Goal: Task Accomplishment & Management: Manage account settings

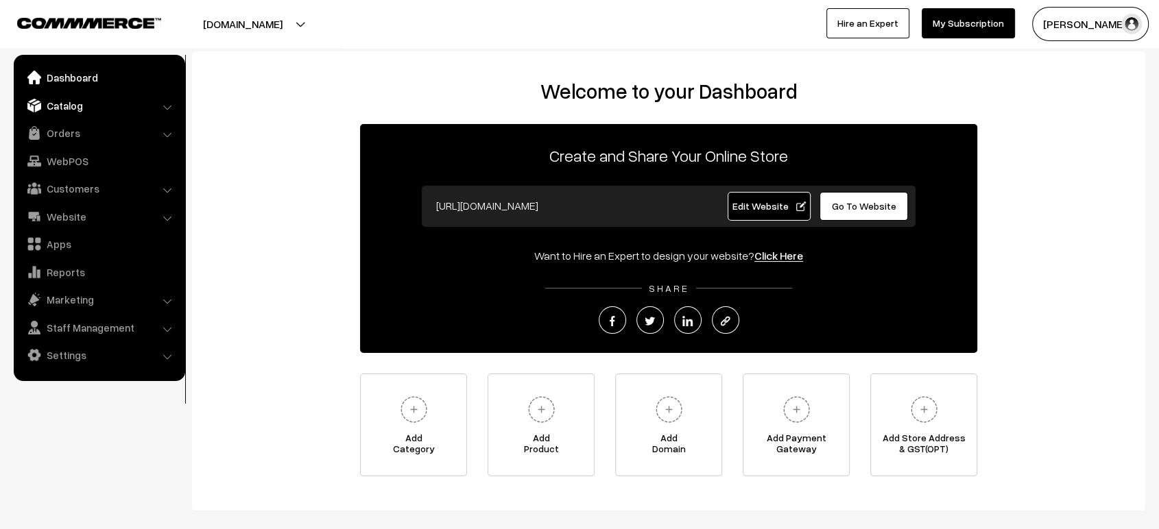
click at [91, 100] on link "Catalog" at bounding box center [98, 105] width 163 height 25
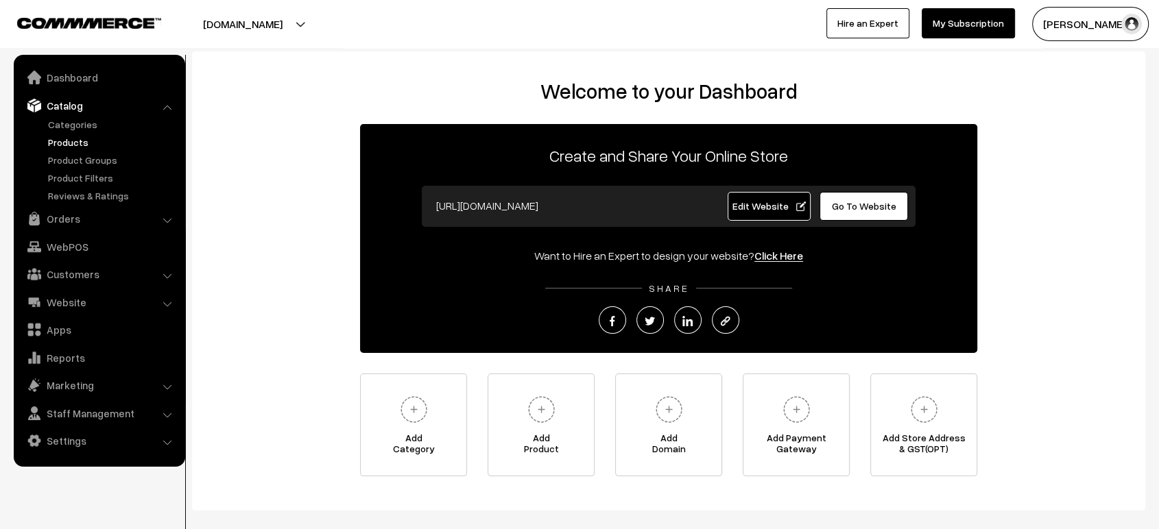
click at [63, 148] on link "Products" at bounding box center [113, 142] width 136 height 14
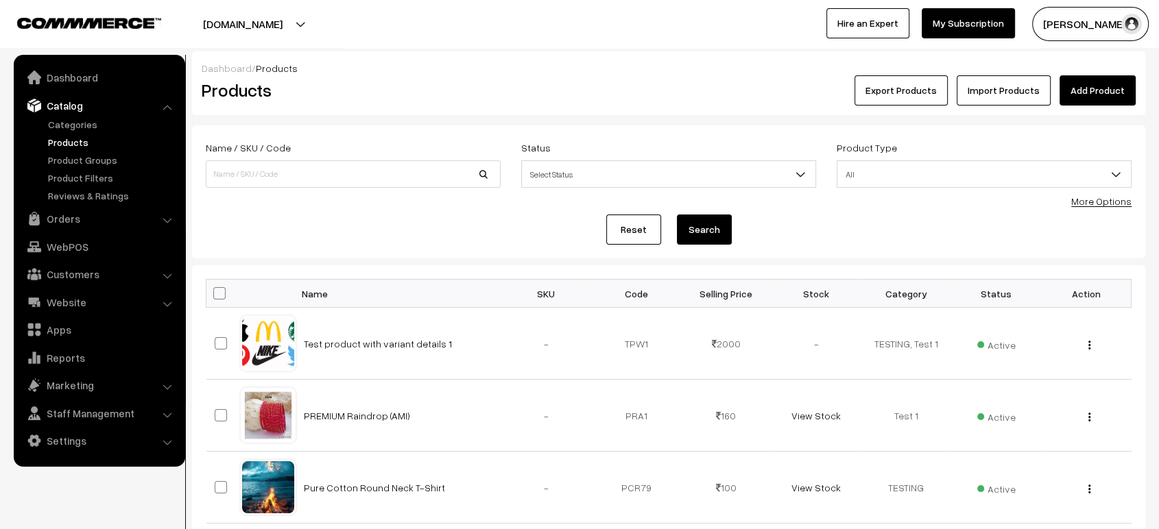
click at [1101, 90] on link "Add Product" at bounding box center [1098, 90] width 76 height 30
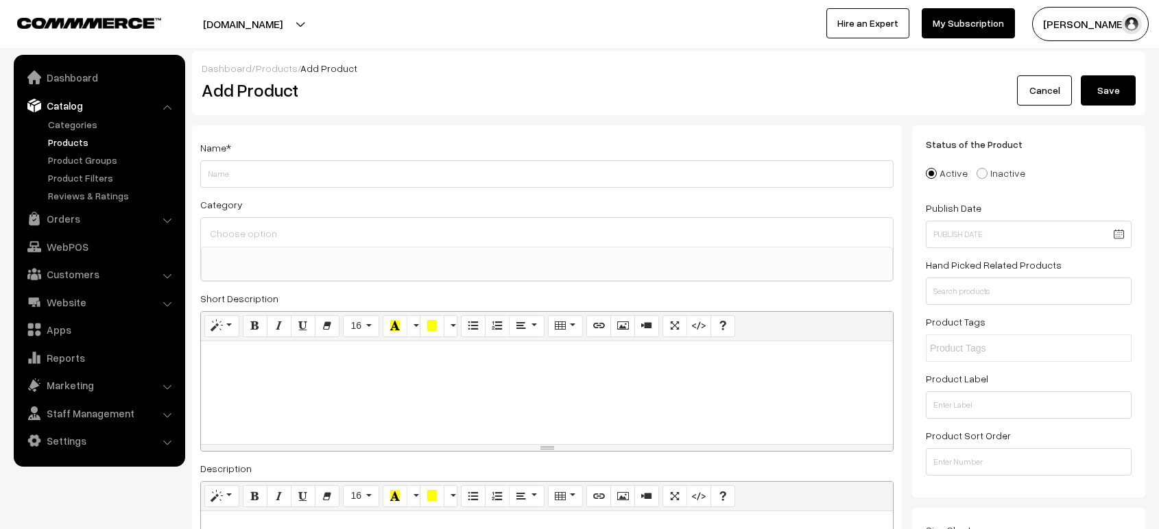
select select
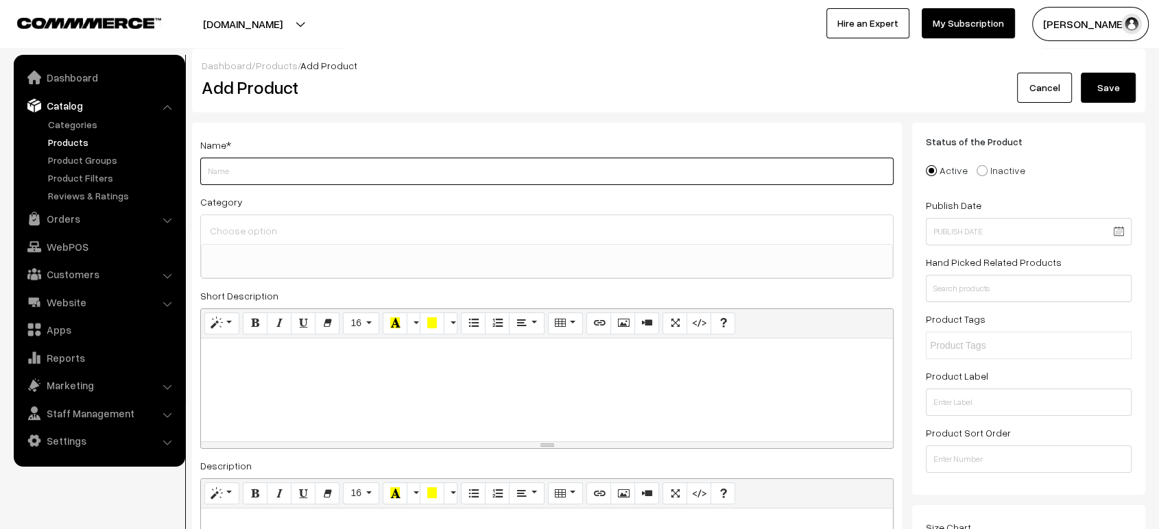
scroll to position [5, 0]
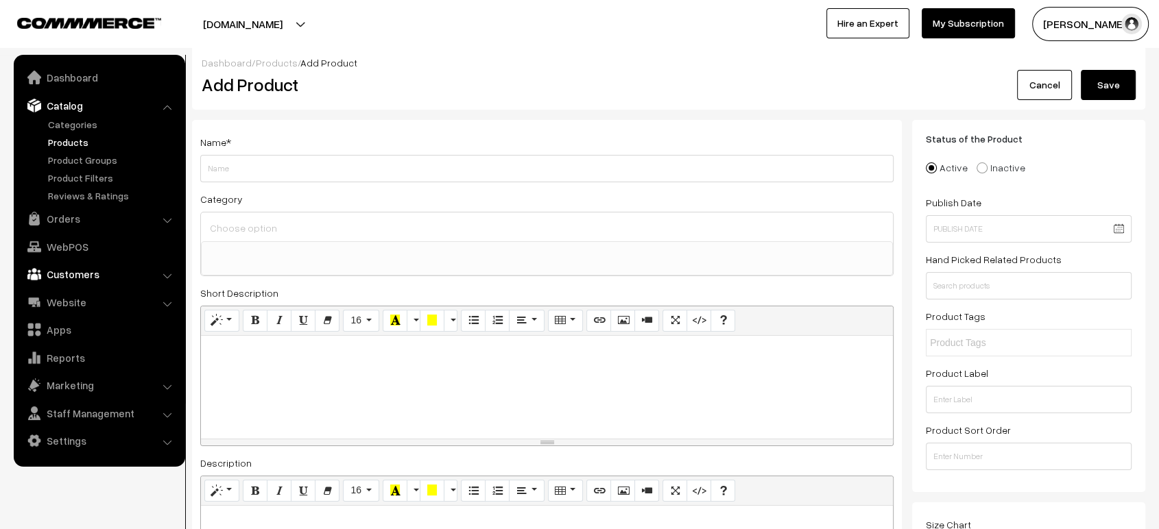
click at [83, 274] on link "Customers" at bounding box center [98, 274] width 163 height 25
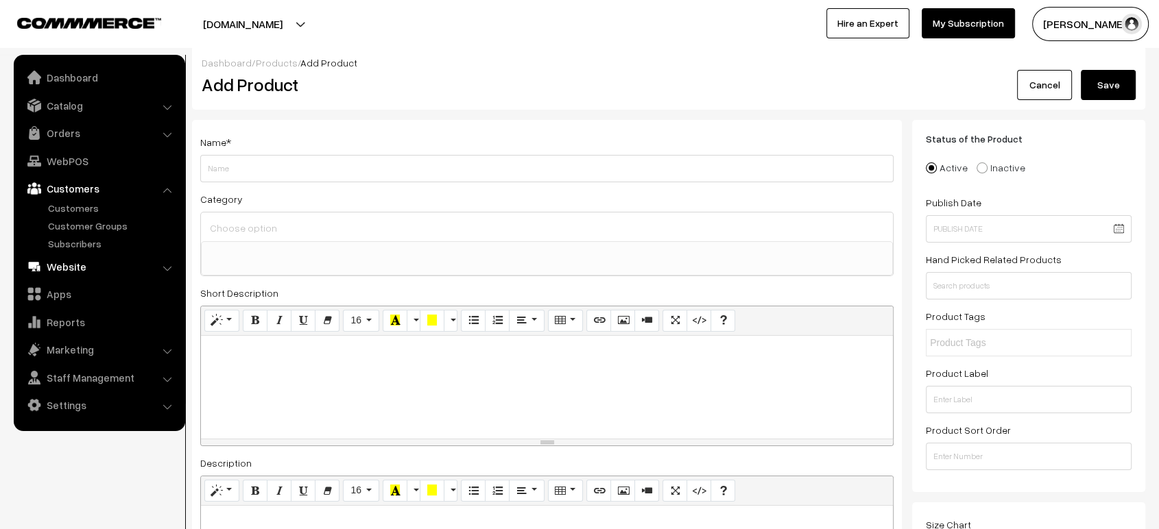
click at [76, 270] on link "Website" at bounding box center [98, 266] width 163 height 25
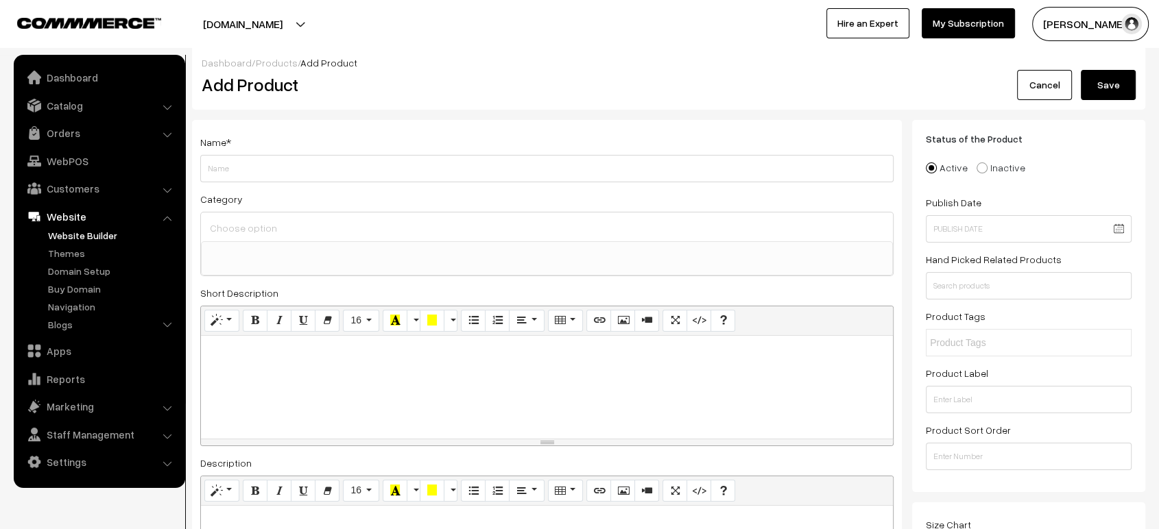
click at [79, 237] on link "Website Builder" at bounding box center [113, 235] width 136 height 14
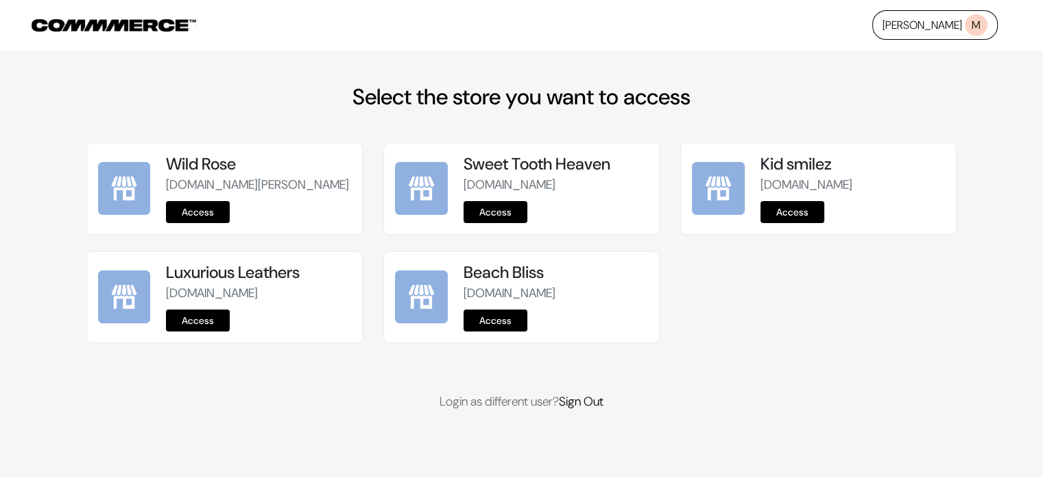
click at [497, 331] on link "Access" at bounding box center [496, 320] width 64 height 22
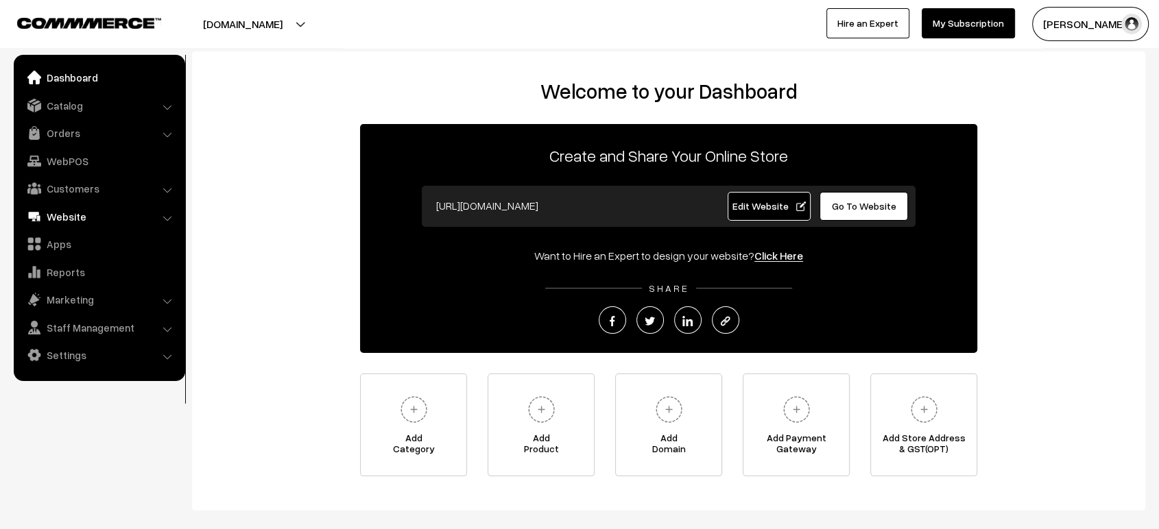
click at [79, 217] on link "Website" at bounding box center [98, 216] width 163 height 25
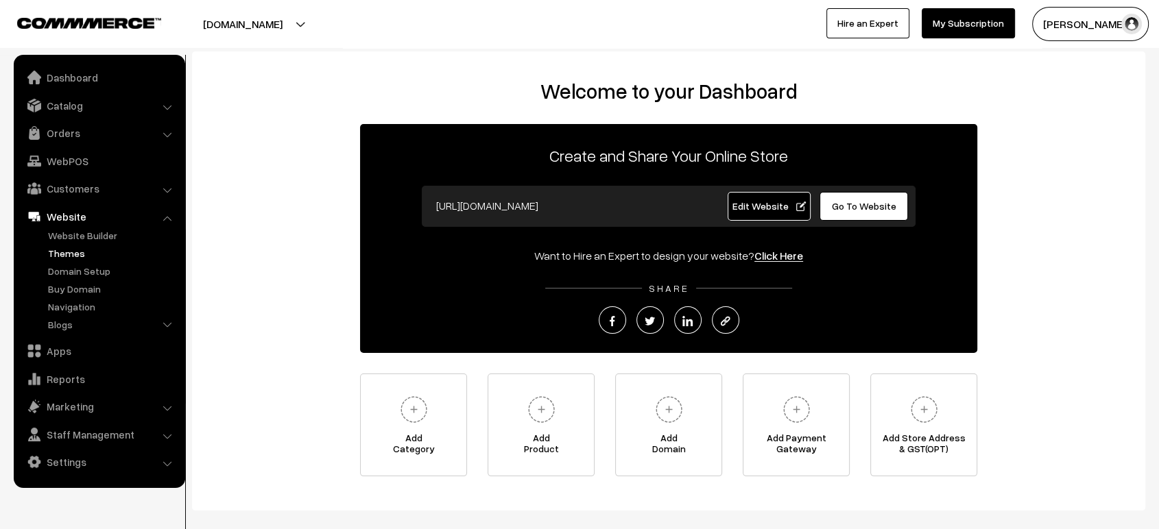
click at [83, 256] on link "Themes" at bounding box center [113, 253] width 136 height 14
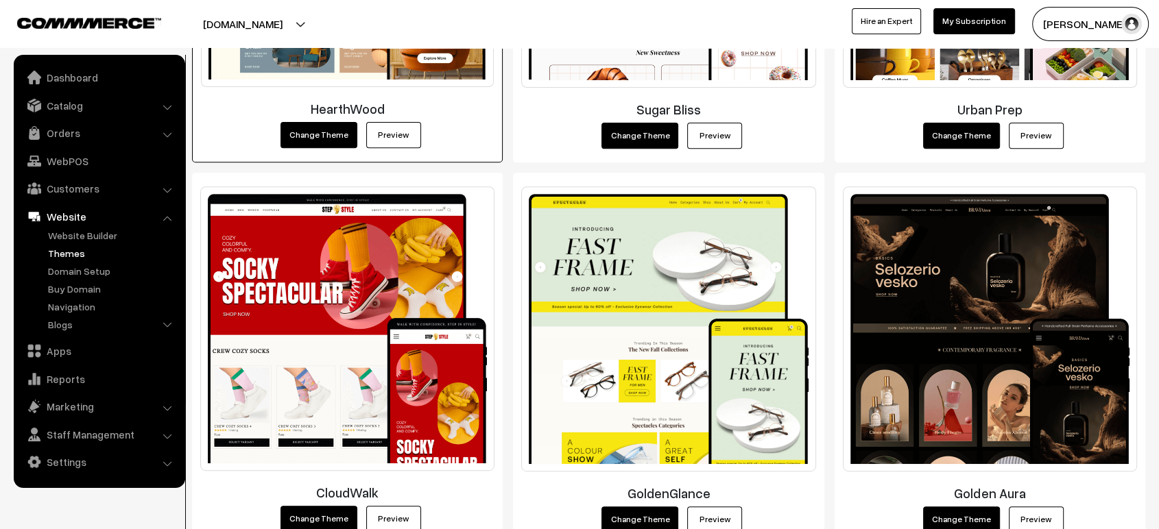
scroll to position [513, 0]
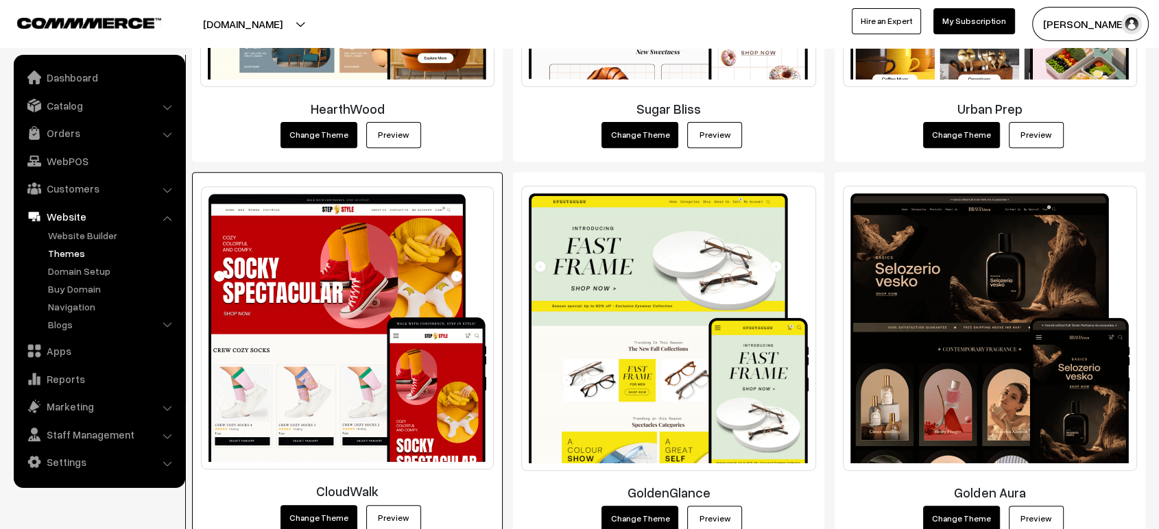
click at [388, 511] on link "Preview" at bounding box center [393, 518] width 55 height 26
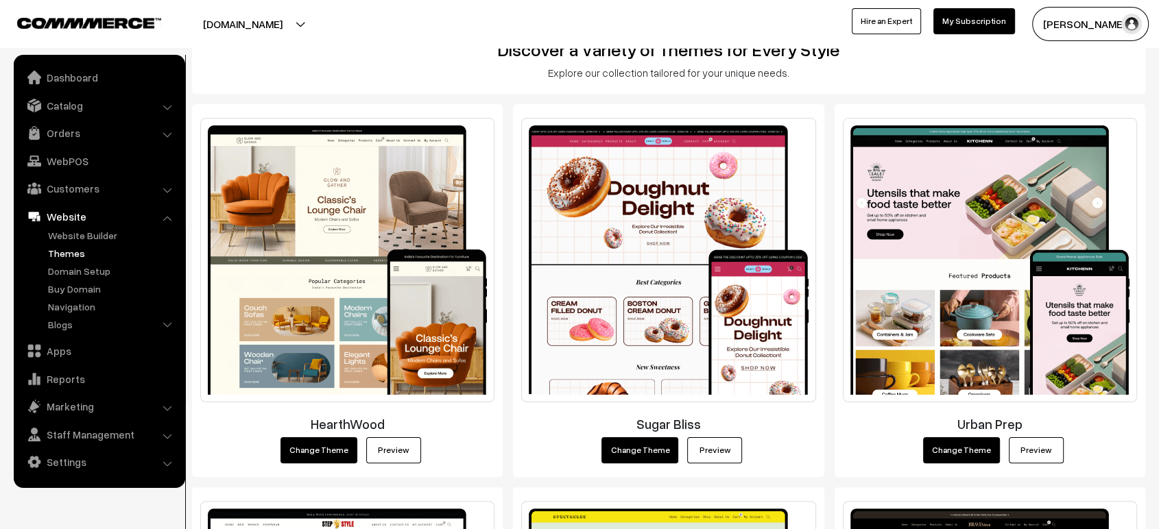
scroll to position [219, 0]
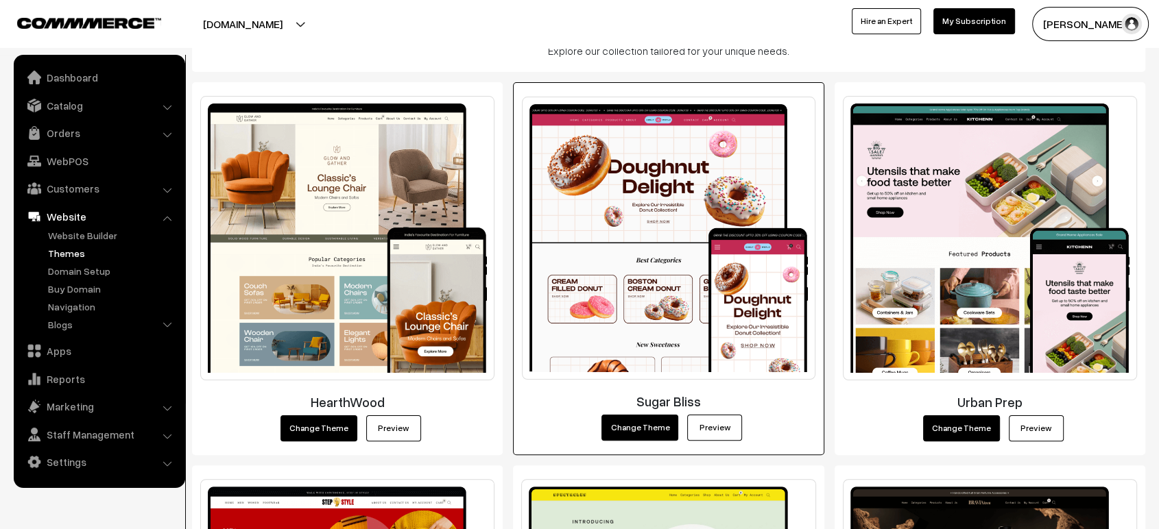
click at [713, 427] on link "Preview" at bounding box center [714, 428] width 55 height 26
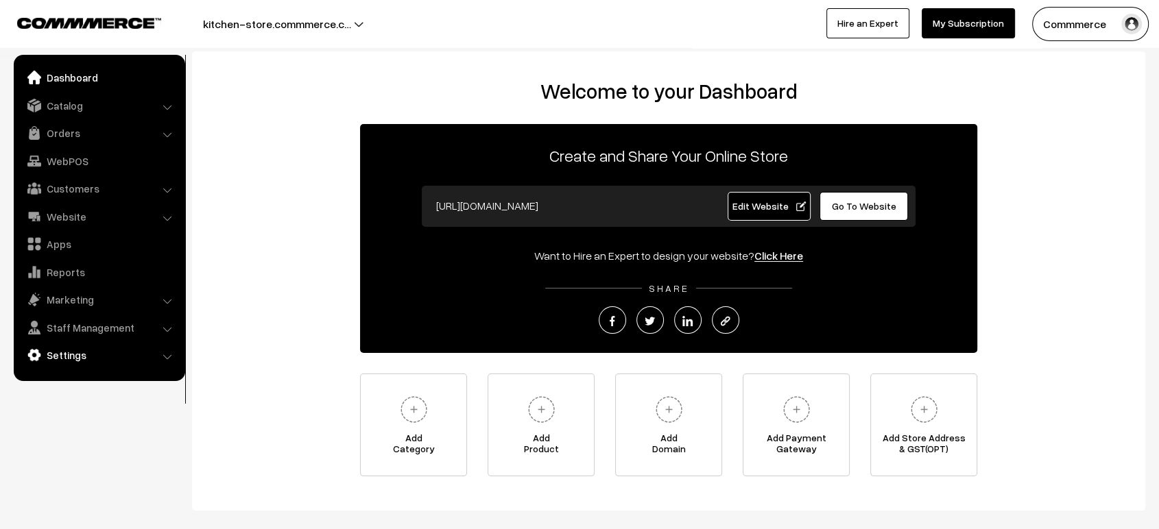
click at [87, 359] on link "Settings" at bounding box center [98, 355] width 163 height 25
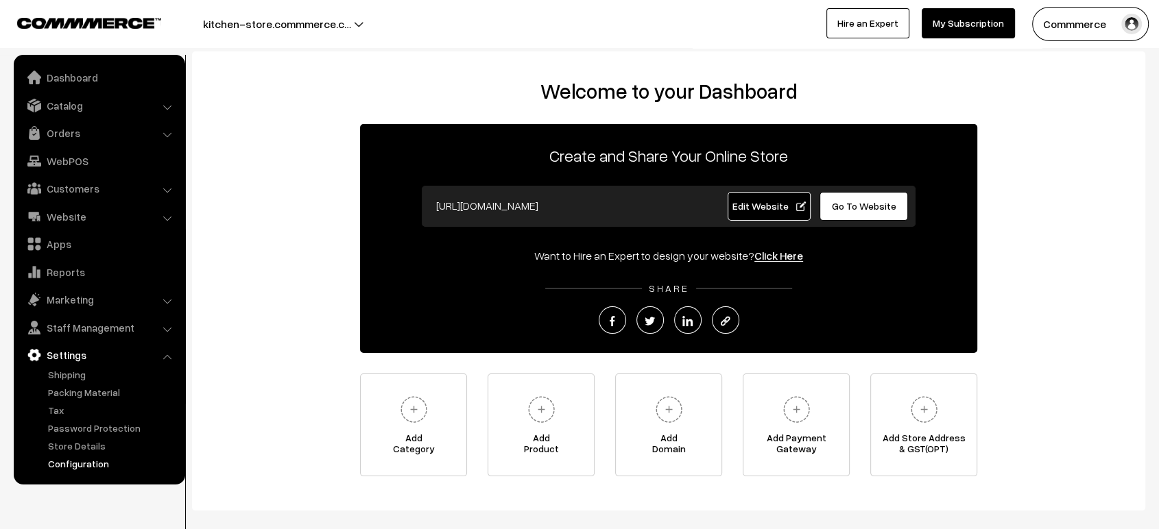
click at [86, 466] on link "Configuration" at bounding box center [113, 464] width 136 height 14
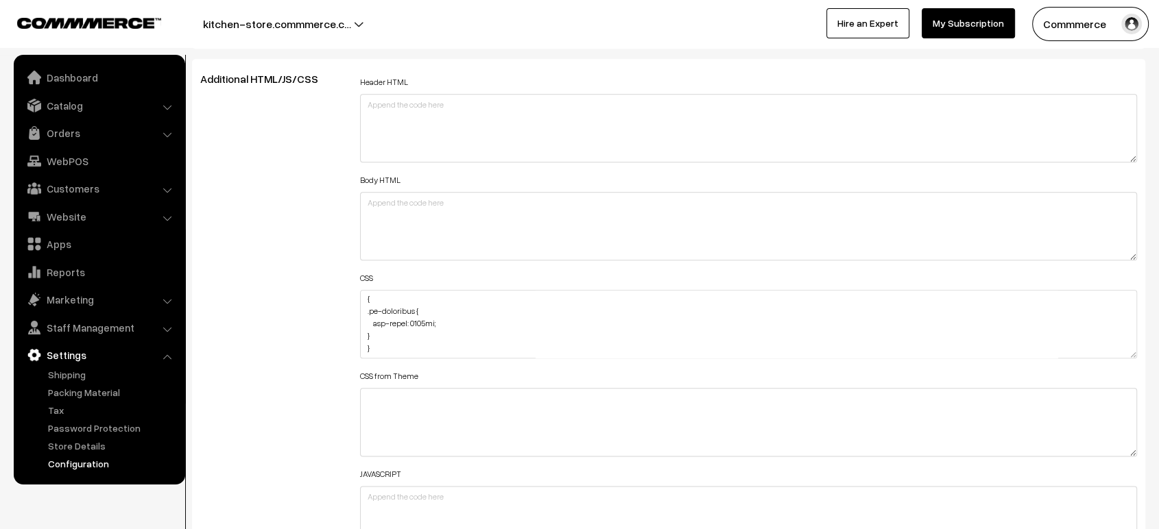
scroll to position [1529, 0]
click at [446, 374] on div "CSS from Theme" at bounding box center [748, 411] width 777 height 90
click at [457, 327] on textarea at bounding box center [748, 323] width 777 height 69
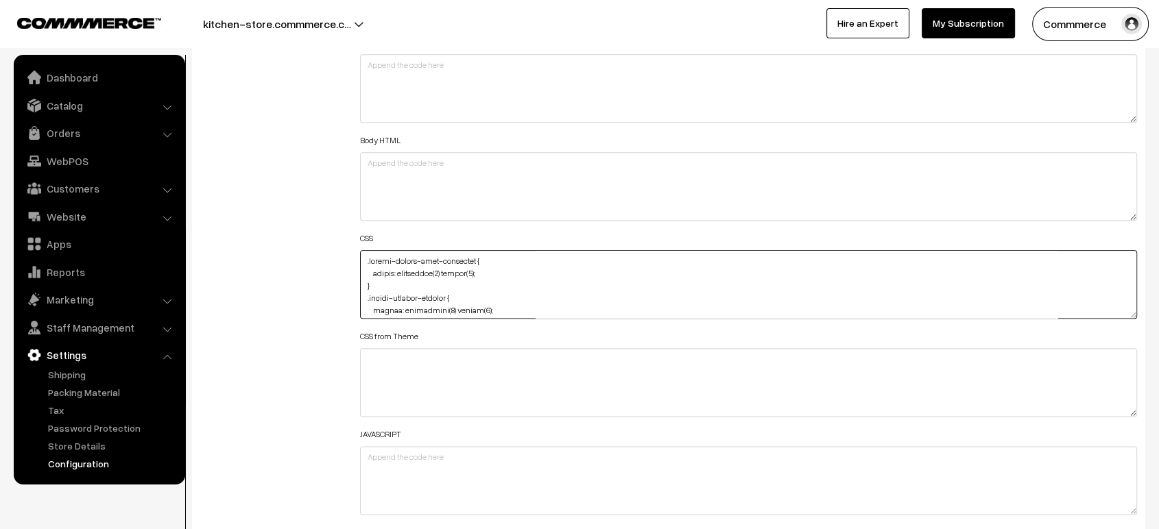
scroll to position [1553, 0]
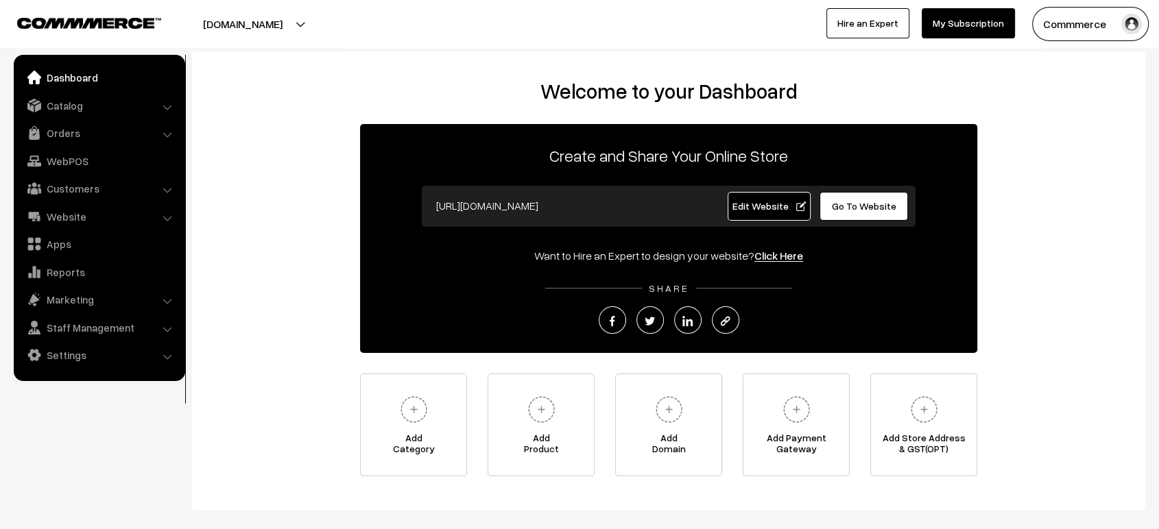
click at [768, 213] on link "Edit Website" at bounding box center [770, 206] width 84 height 29
drag, startPoint x: 84, startPoint y: 341, endPoint x: 80, endPoint y: 352, distance: 11.7
click at [80, 352] on ul "Dashboard Catalog" at bounding box center [99, 218] width 171 height 326
click at [80, 352] on link "Settings" at bounding box center [98, 355] width 163 height 25
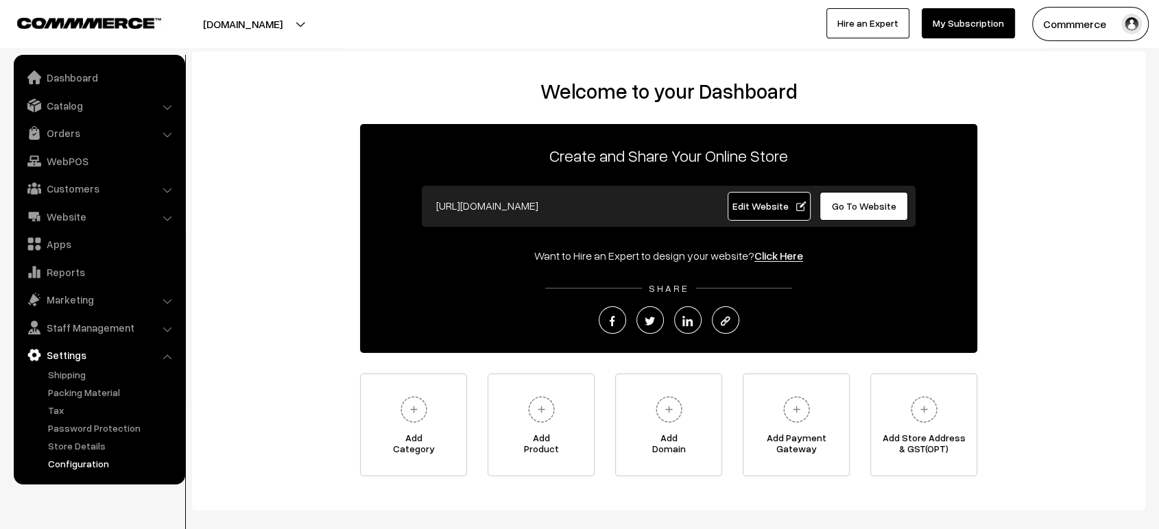
click at [91, 461] on link "Configuration" at bounding box center [113, 464] width 136 height 14
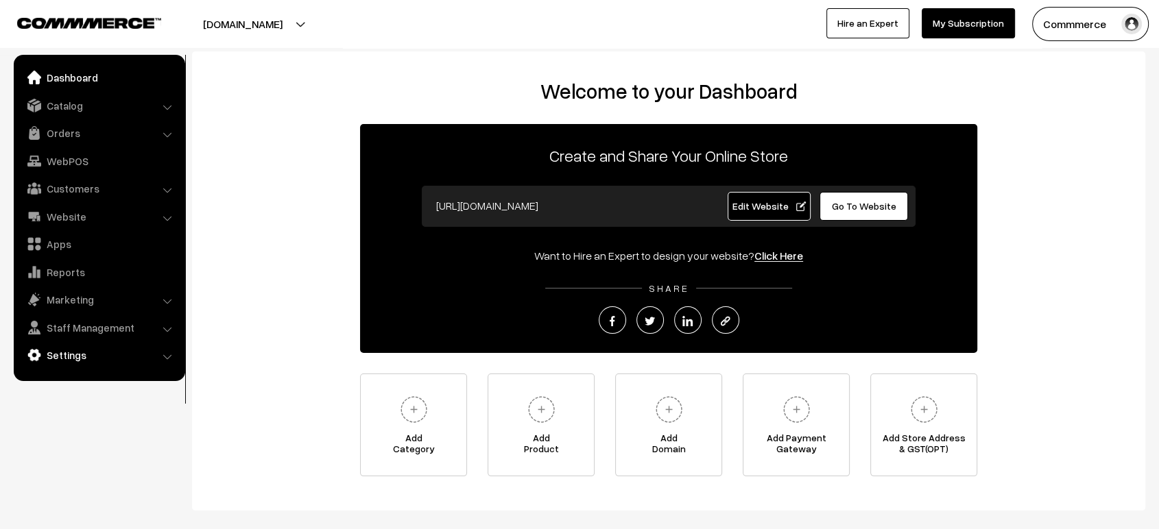
click at [41, 362] on link "Settings" at bounding box center [98, 355] width 163 height 25
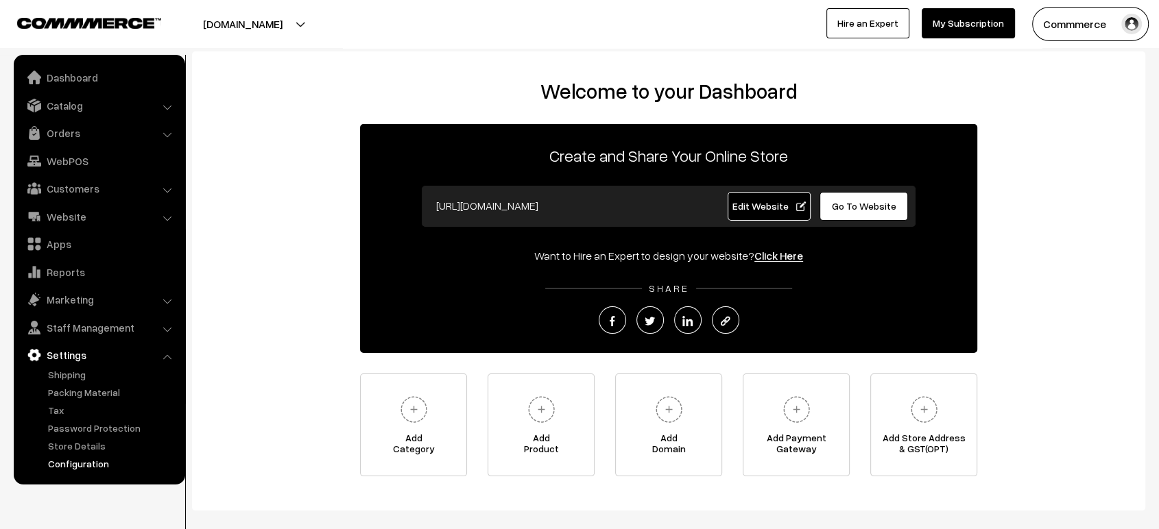
click at [85, 464] on link "Configuration" at bounding box center [113, 464] width 136 height 14
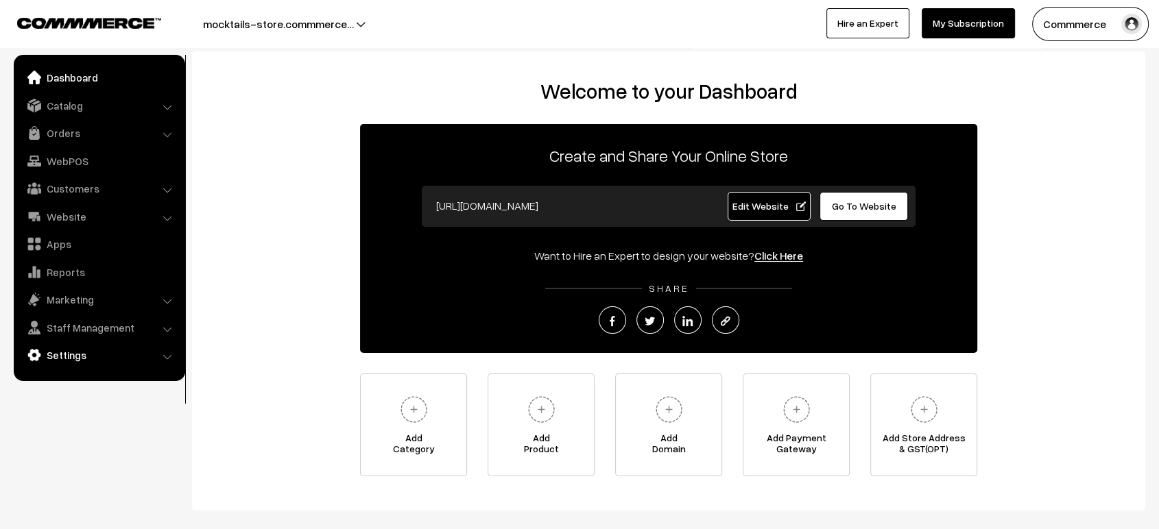
click at [67, 353] on link "Settings" at bounding box center [98, 355] width 163 height 25
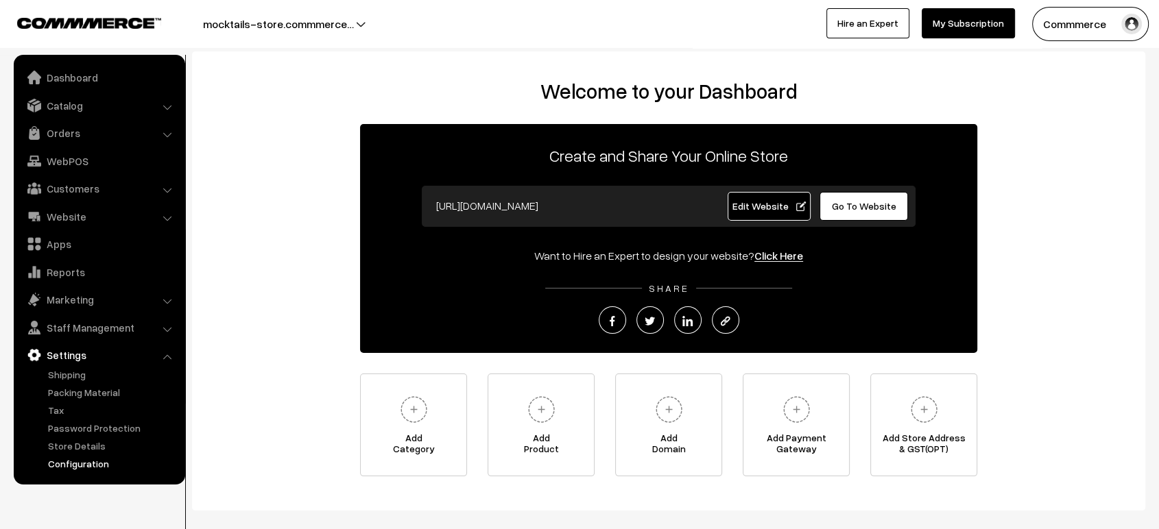
click at [79, 459] on link "Configuration" at bounding box center [113, 464] width 136 height 14
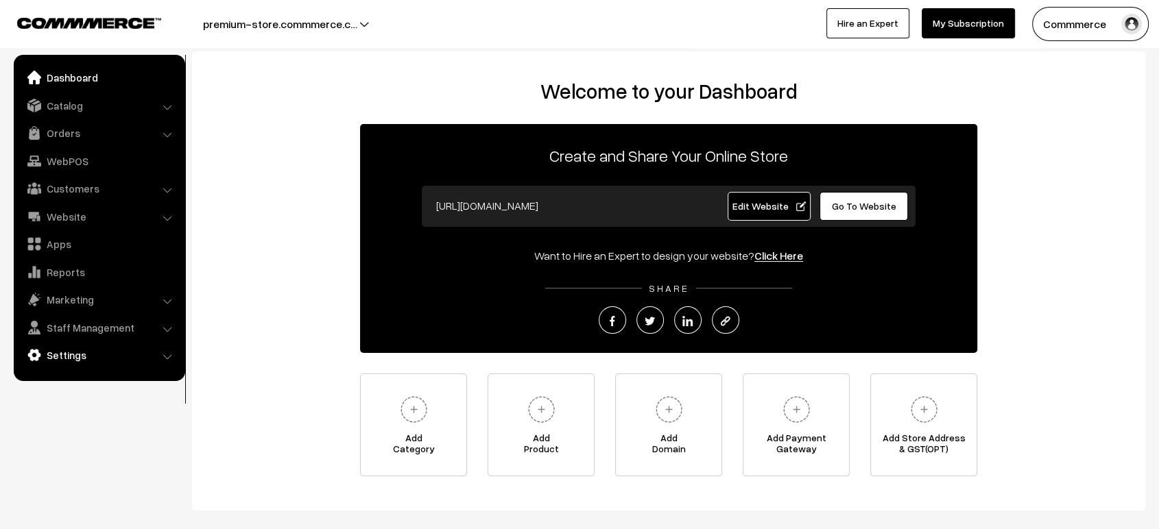
click at [89, 350] on link "Settings" at bounding box center [98, 355] width 163 height 25
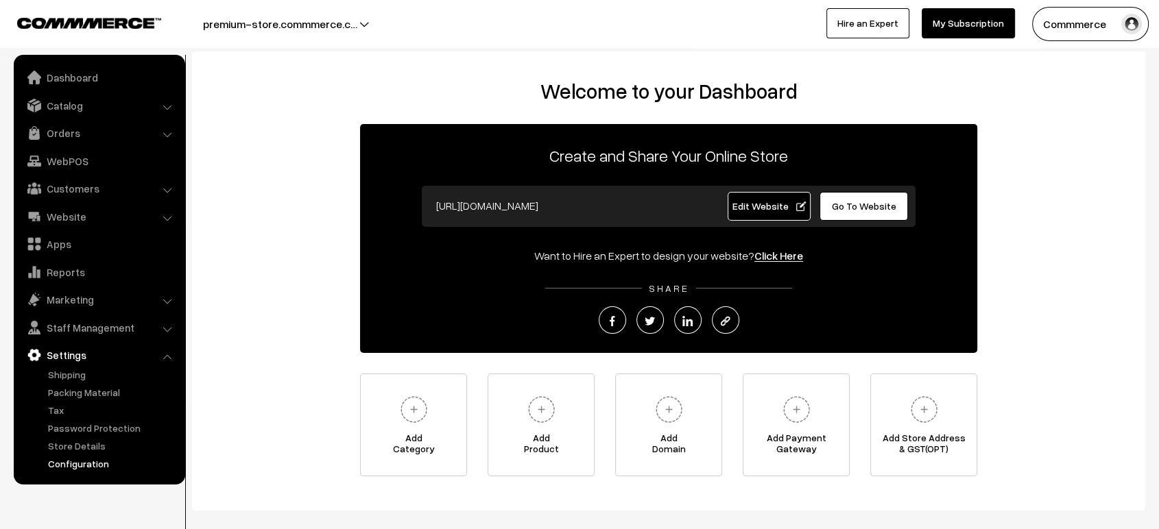
click at [87, 468] on link "Configuration" at bounding box center [113, 464] width 136 height 14
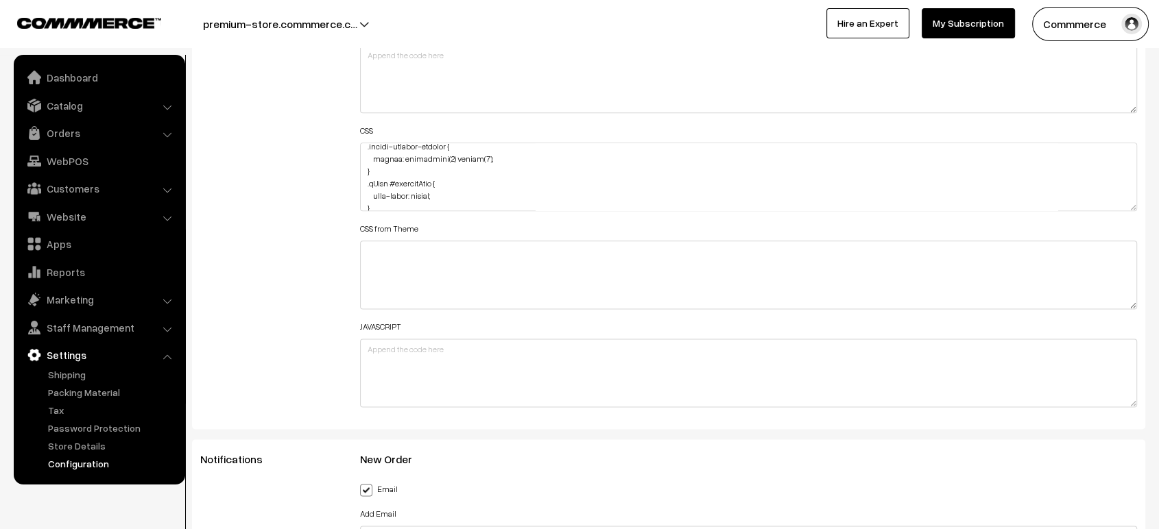
scroll to position [1677, 0]
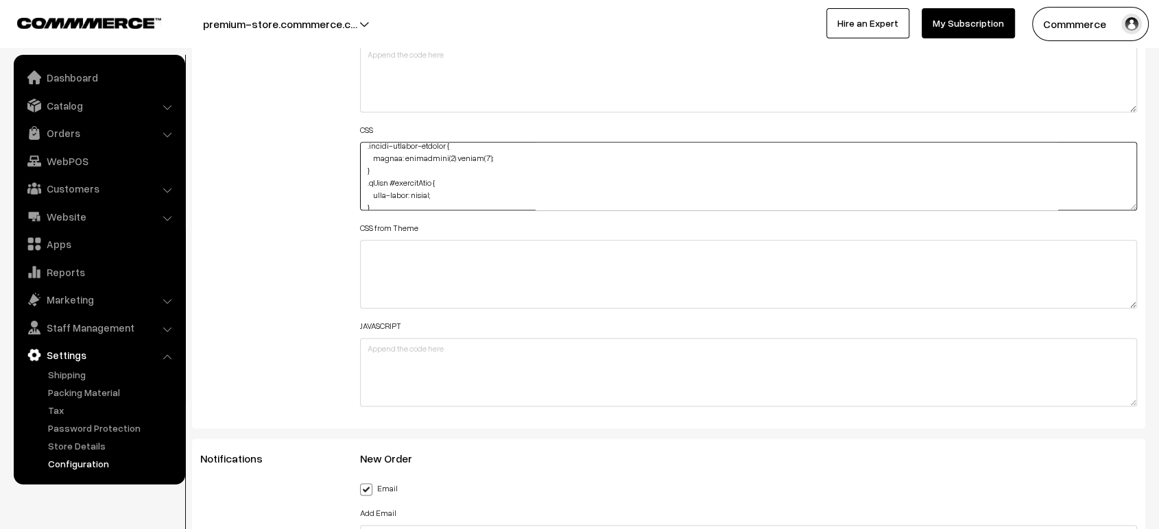
click at [599, 160] on textarea at bounding box center [748, 176] width 777 height 69
click at [77, 217] on link "Website" at bounding box center [98, 216] width 163 height 25
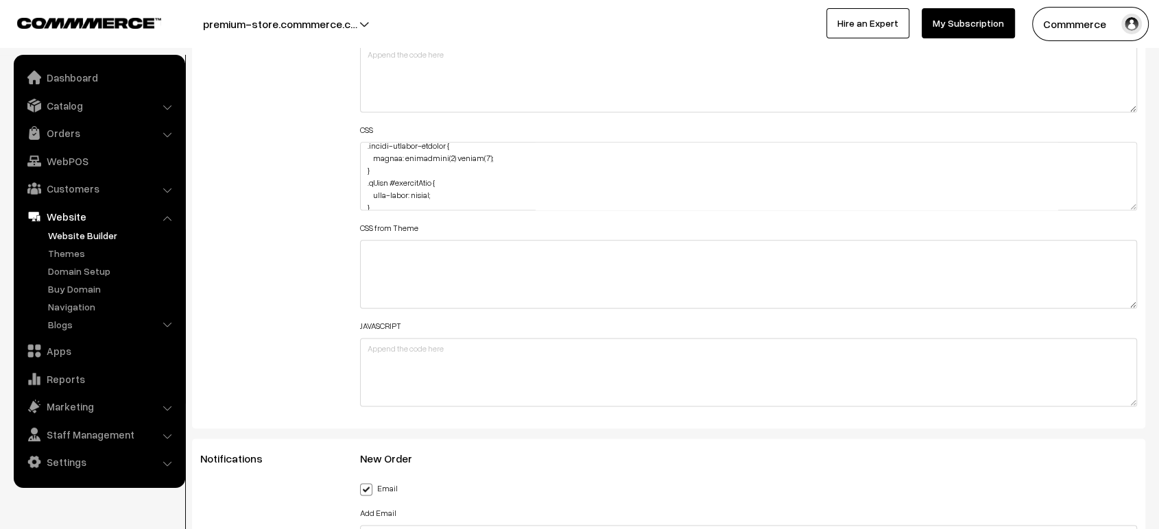
click at [76, 237] on link "Website Builder" at bounding box center [113, 235] width 136 height 14
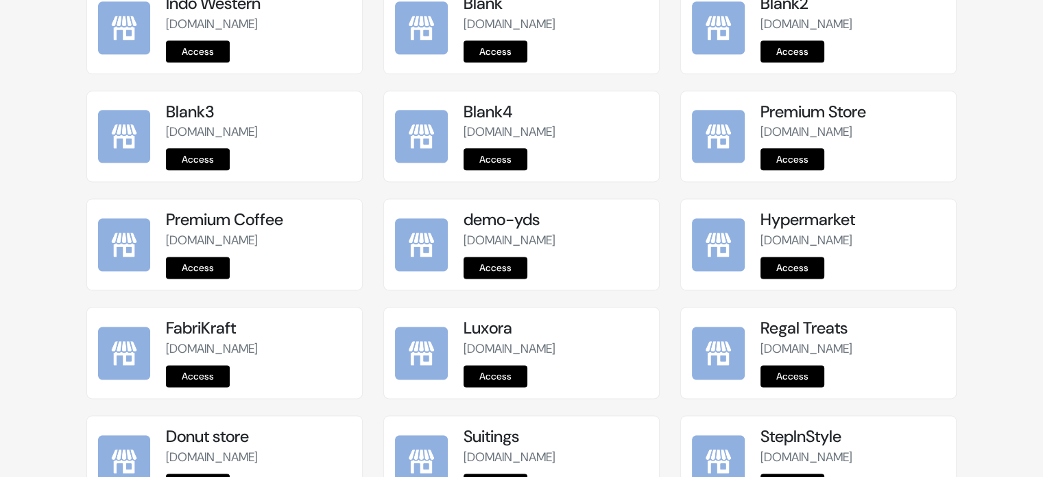
scroll to position [1782, 0]
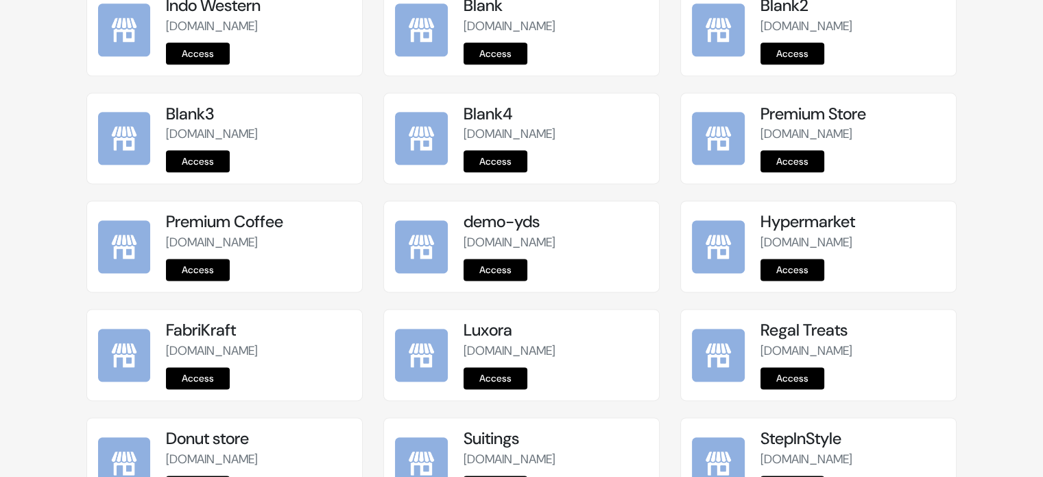
click at [802, 172] on link "Access" at bounding box center [793, 161] width 64 height 22
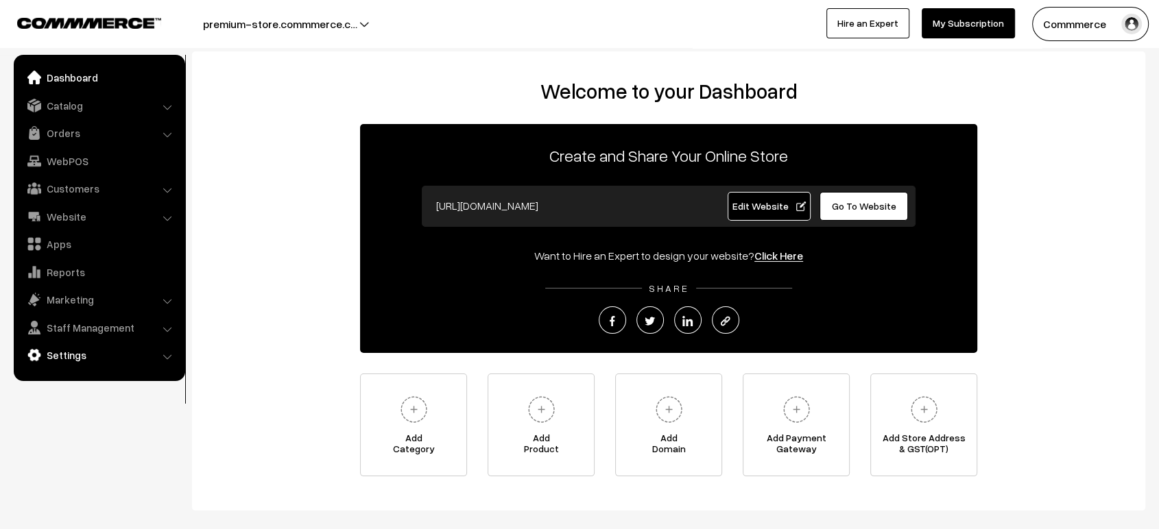
click at [71, 356] on link "Settings" at bounding box center [98, 355] width 163 height 25
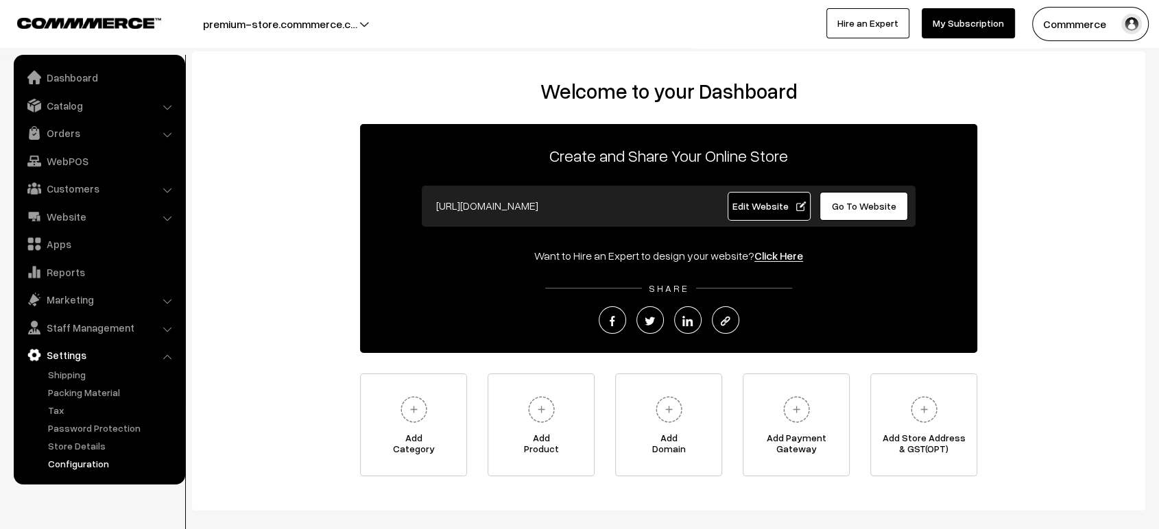
click at [104, 466] on link "Configuration" at bounding box center [113, 464] width 136 height 14
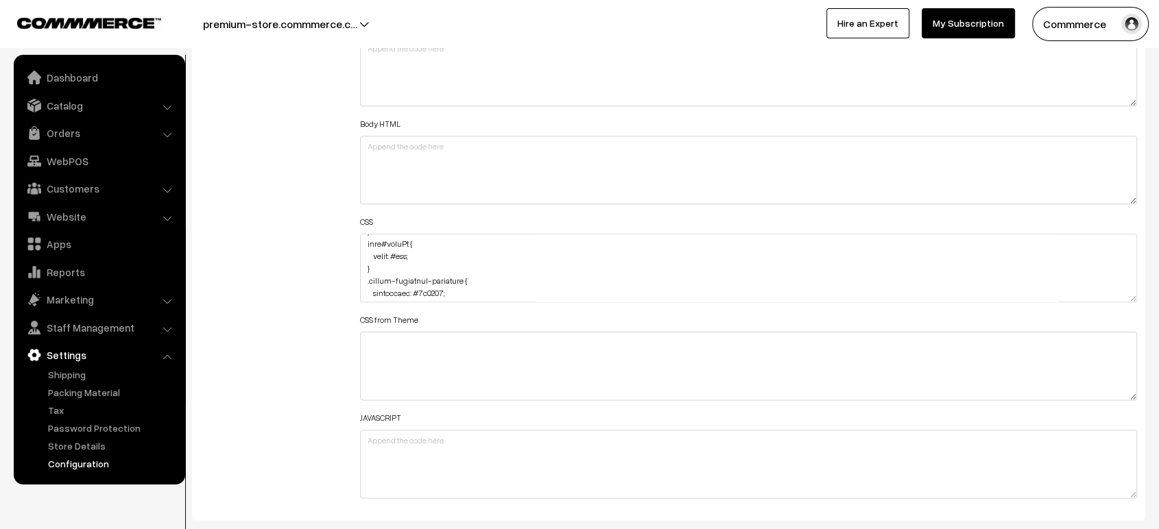
scroll to position [1914, 0]
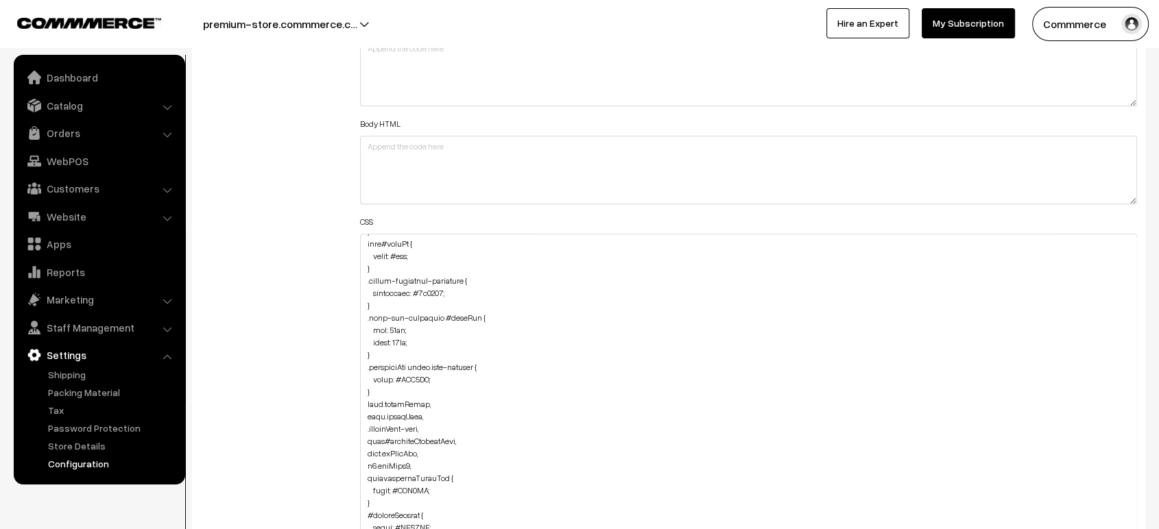
drag, startPoint x: 1132, startPoint y: 294, endPoint x: 1129, endPoint y: 564, distance: 270.2
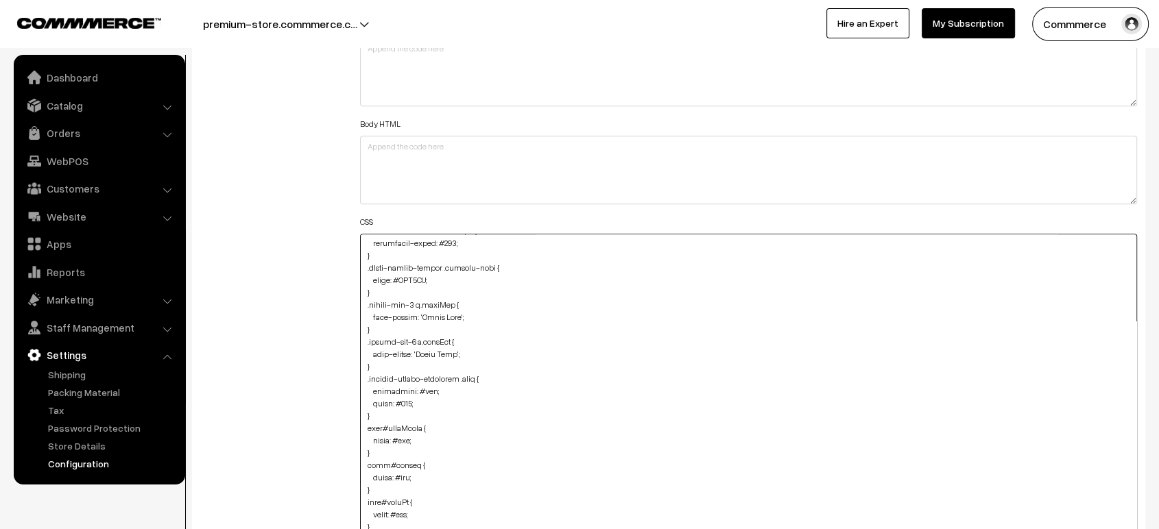
scroll to position [1632, 0]
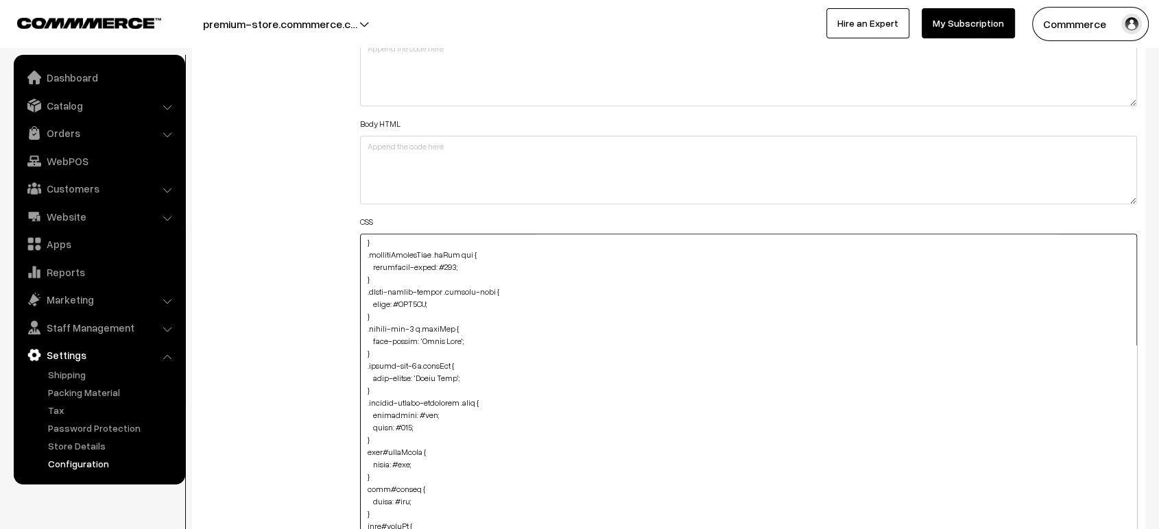
drag, startPoint x: 373, startPoint y: 377, endPoint x: 359, endPoint y: 454, distance: 78.1
click at [359, 454] on div "Header HTML Body HTML CSS CSS from Theme JAVASCRIPT" at bounding box center [749, 396] width 798 height 761
type textarea ".footer-social-icon-container { filter: brightness(0) invert(1); } .footer-paym…"
click at [317, 331] on div "Additional HTML/JS/CSS" at bounding box center [270, 396] width 160 height 761
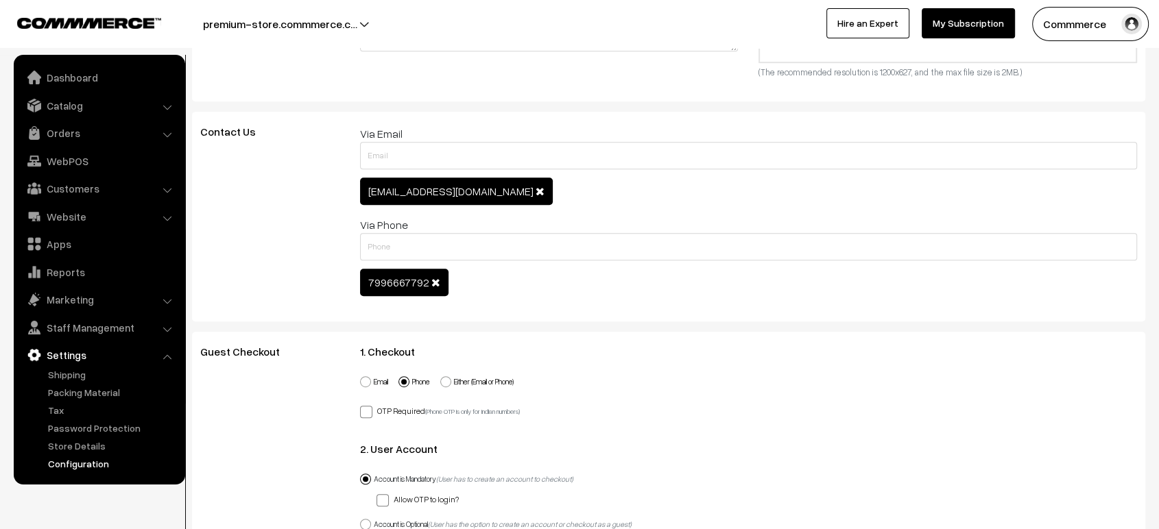
scroll to position [0, 0]
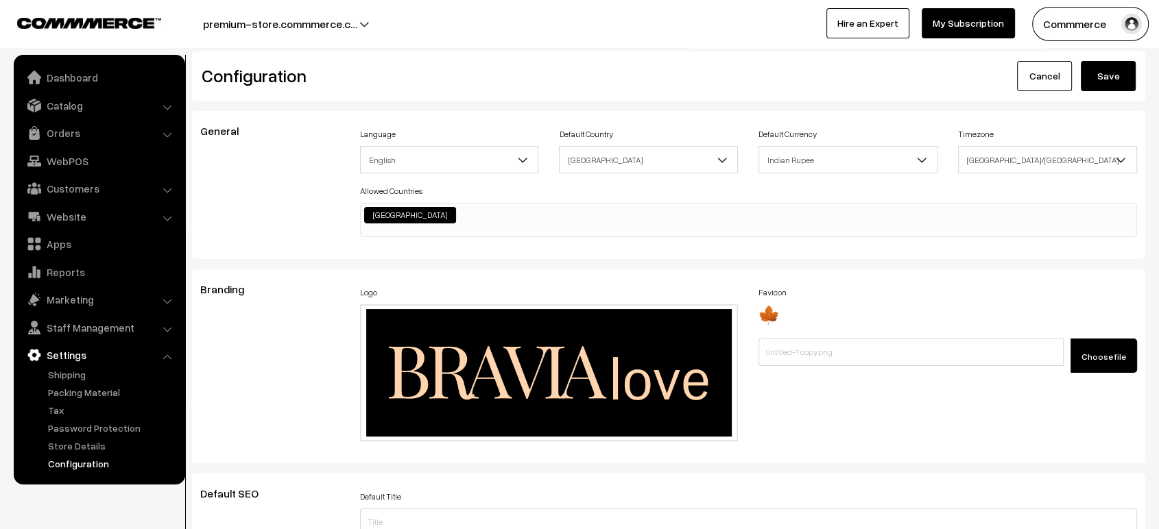
click at [1108, 79] on button "Save" at bounding box center [1108, 76] width 55 height 30
